Goal: Contribute content: Add original content to the website for others to see

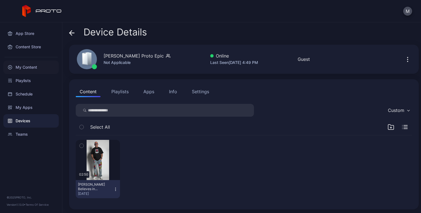
click at [29, 64] on div "My Content" at bounding box center [30, 66] width 55 height 13
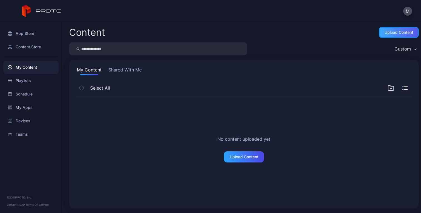
click at [387, 37] on div "Upload Content" at bounding box center [399, 32] width 40 height 11
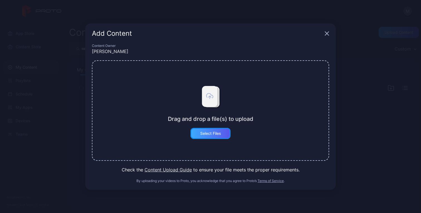
click at [213, 136] on div "Select Files" at bounding box center [211, 133] width 40 height 11
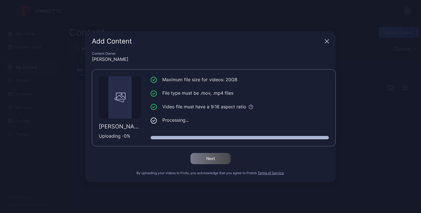
click at [211, 129] on div "Maximum file size for videos: 20GB File type must be .mov, .mp4 files Video fil…" at bounding box center [240, 107] width 178 height 63
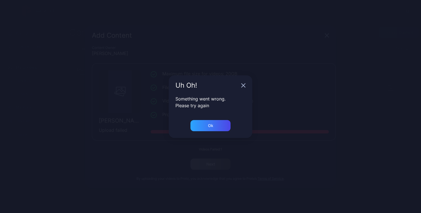
click at [197, 131] on div "Ok" at bounding box center [211, 129] width 84 height 18
click at [202, 126] on div "Ok" at bounding box center [211, 125] width 40 height 11
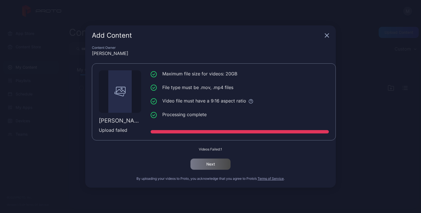
click at [324, 37] on div "Add Content" at bounding box center [210, 35] width 251 height 20
click at [327, 36] on icon "button" at bounding box center [327, 35] width 4 height 4
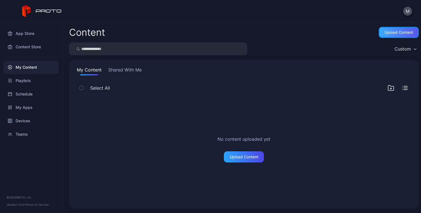
click at [391, 34] on div "Upload Content" at bounding box center [399, 32] width 29 height 4
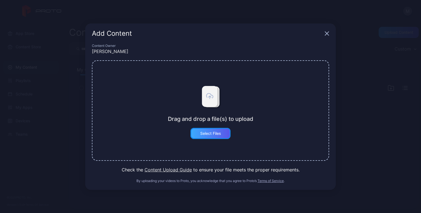
click at [207, 133] on div "Select Files" at bounding box center [210, 133] width 21 height 4
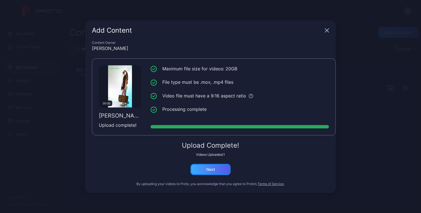
click at [217, 167] on div "Next" at bounding box center [211, 168] width 40 height 11
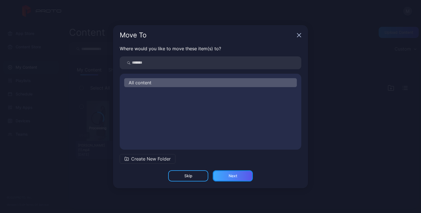
click at [227, 173] on div "Next" at bounding box center [233, 175] width 40 height 11
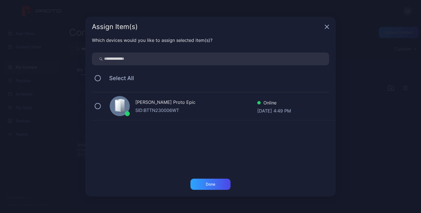
click at [195, 104] on div "[PERSON_NAME] Proto Epic" at bounding box center [196, 103] width 122 height 8
click at [211, 188] on div "Done" at bounding box center [211, 183] width 40 height 11
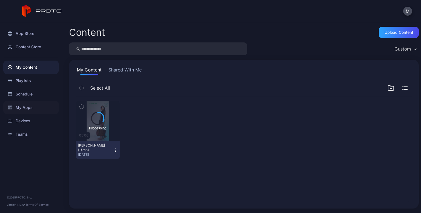
click at [25, 107] on div "My Apps" at bounding box center [30, 107] width 55 height 13
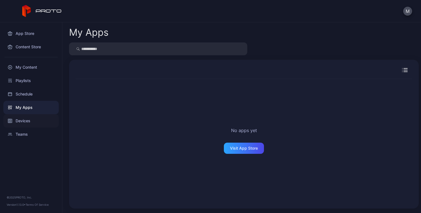
click at [27, 121] on div "Devices" at bounding box center [30, 120] width 55 height 13
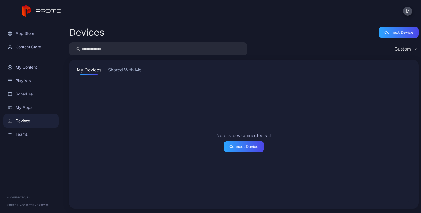
click at [129, 72] on button "Shared With Me" at bounding box center [125, 70] width 36 height 9
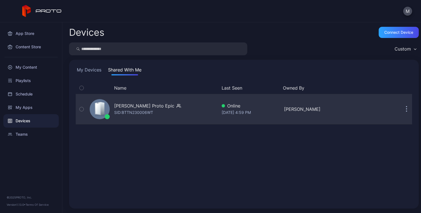
click at [128, 107] on div "[PERSON_NAME] Proto Epic" at bounding box center [144, 105] width 60 height 7
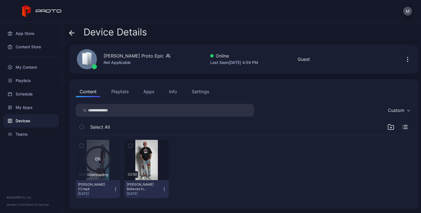
click at [130, 146] on icon "button" at bounding box center [130, 145] width 4 height 6
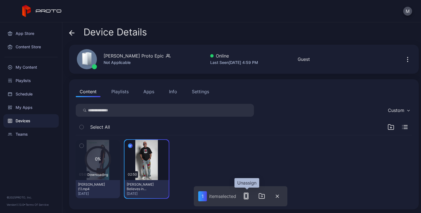
click at [248, 196] on icon "button" at bounding box center [246, 195] width 7 height 7
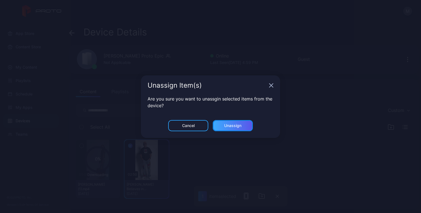
click at [227, 124] on div "Unassign" at bounding box center [232, 125] width 17 height 4
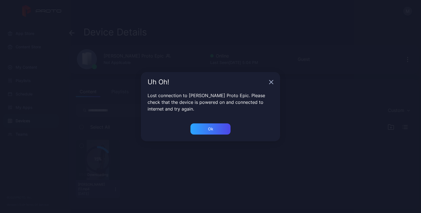
click at [272, 83] on icon "button" at bounding box center [271, 82] width 4 height 4
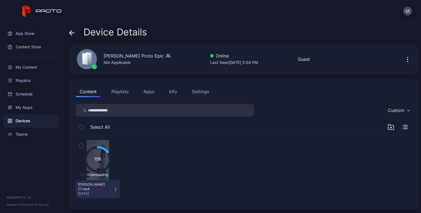
click at [116, 191] on icon "button" at bounding box center [115, 189] width 4 height 4
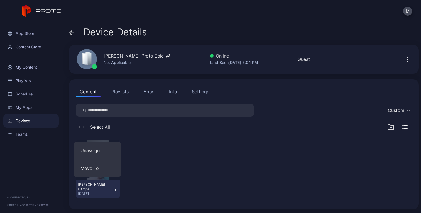
click at [130, 180] on div at bounding box center [147, 169] width 44 height 58
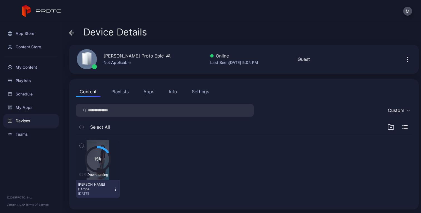
click at [97, 168] on icon at bounding box center [98, 159] width 25 height 25
click at [114, 189] on icon "button" at bounding box center [115, 189] width 4 height 4
click at [142, 182] on div at bounding box center [147, 169] width 44 height 58
click at [116, 193] on button "Olga(1).mp4 Sep 1, 2025" at bounding box center [98, 189] width 44 height 18
click at [142, 182] on div at bounding box center [147, 169] width 44 height 58
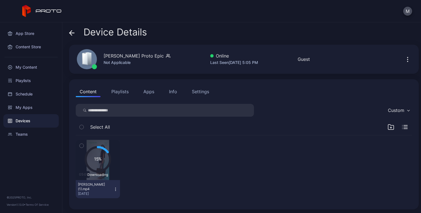
click at [142, 182] on div at bounding box center [147, 169] width 44 height 58
click at [99, 162] on icon at bounding box center [98, 159] width 25 height 25
click at [24, 65] on div "My Content" at bounding box center [30, 66] width 55 height 13
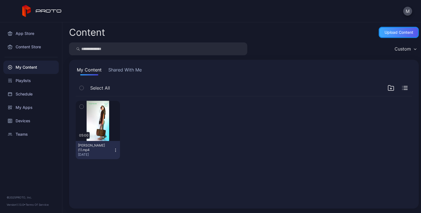
click at [400, 29] on div "Upload Content" at bounding box center [399, 32] width 40 height 11
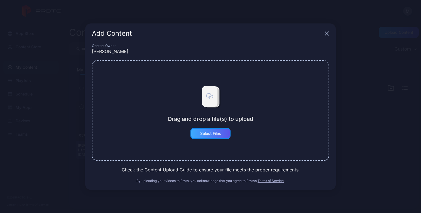
click at [213, 135] on div "Select Files" at bounding box center [210, 133] width 21 height 4
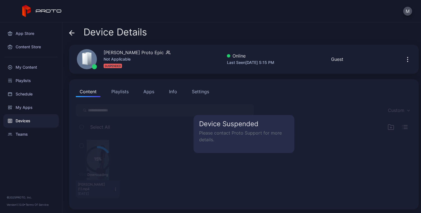
click at [249, 58] on div "Online" at bounding box center [250, 55] width 47 height 7
click at [101, 59] on div "[PERSON_NAME] Proto Epic Not Applicable SUSPENDED" at bounding box center [120, 59] width 100 height 30
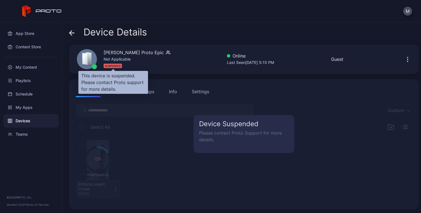
click at [113, 66] on div "SUSPENDED" at bounding box center [113, 66] width 18 height 4
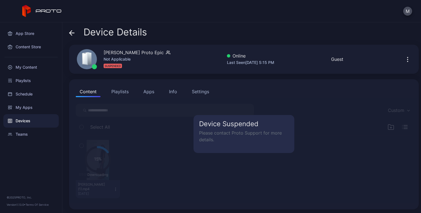
click at [138, 182] on div "Device Suspended Please contact Proto Support for more details." at bounding box center [244, 150] width 348 height 104
click at [106, 154] on div "Device Suspended Please contact Proto Support for more details." at bounding box center [244, 150] width 348 height 104
click at [83, 151] on div "Device Suspended Please contact Proto Support for more details." at bounding box center [244, 150] width 348 height 104
click at [82, 138] on div "Device Suspended Please contact Proto Support for more details." at bounding box center [244, 150] width 348 height 104
